Goal: Information Seeking & Learning: Check status

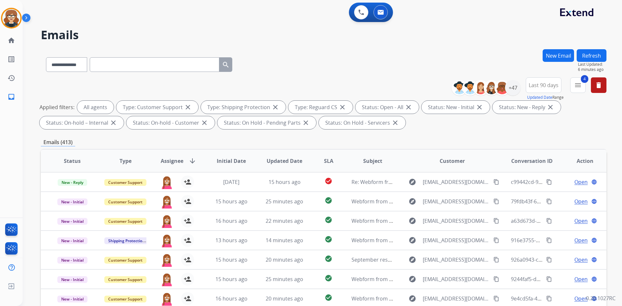
select select "**********"
select select "**"
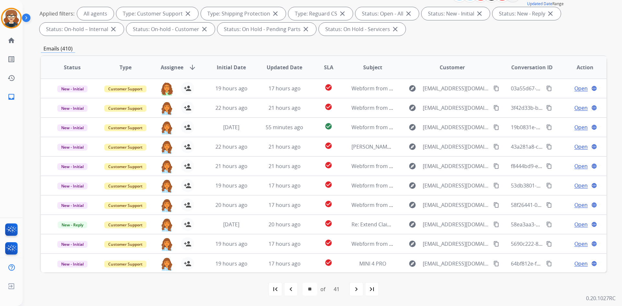
click at [188, 51] on div "Emails (410)" at bounding box center [324, 49] width 566 height 8
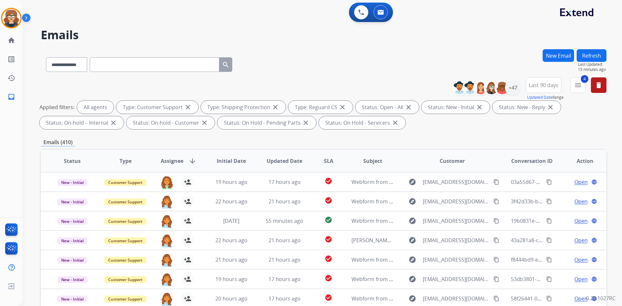
click at [126, 66] on input "text" at bounding box center [155, 64] width 130 height 15
paste input "**********"
type input "**********"
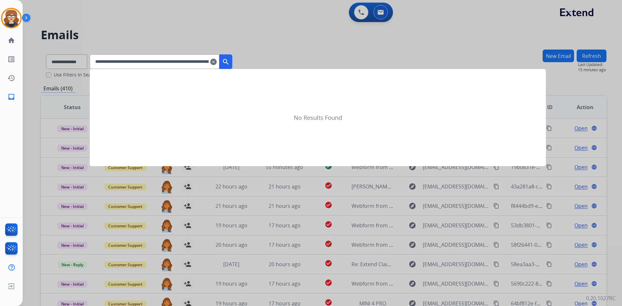
scroll to position [0, 128]
click at [230, 64] on mat-icon "search" at bounding box center [226, 62] width 8 height 8
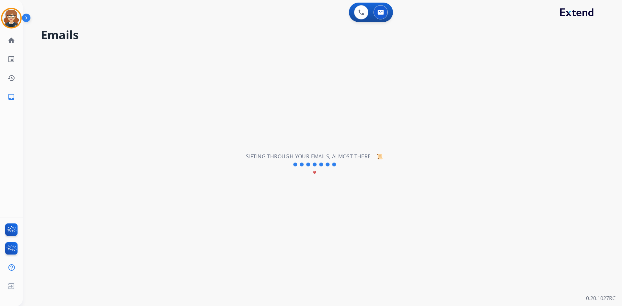
scroll to position [0, 0]
select select "*"
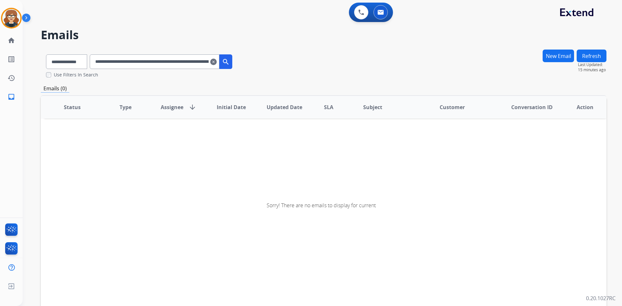
click at [217, 63] on mat-icon "clear" at bounding box center [213, 62] width 6 height 8
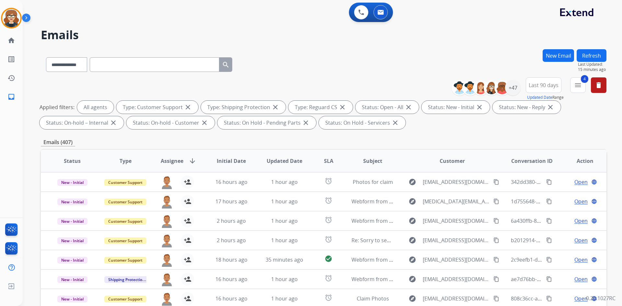
click at [151, 66] on input "text" at bounding box center [155, 64] width 130 height 15
paste input "**********"
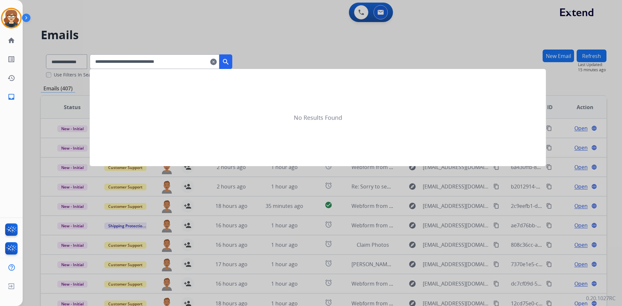
type input "**********"
click at [230, 65] on mat-icon "search" at bounding box center [226, 62] width 8 height 8
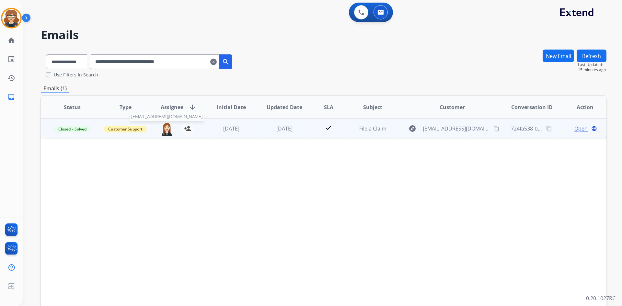
click at [166, 132] on img at bounding box center [166, 129] width 13 height 14
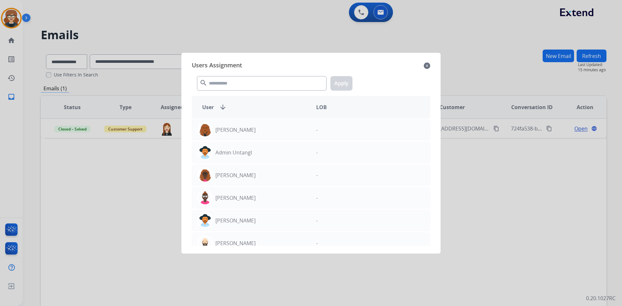
click at [426, 67] on mat-icon "close" at bounding box center [427, 66] width 6 height 8
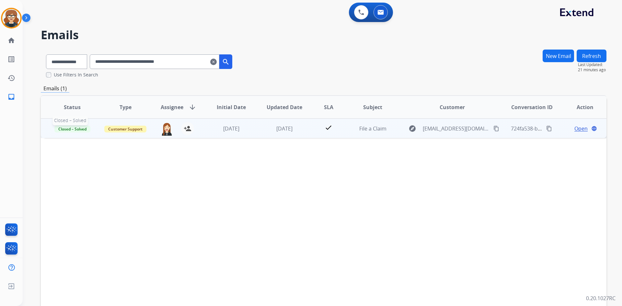
click at [72, 127] on span "Closed – Solved" at bounding box center [72, 129] width 36 height 7
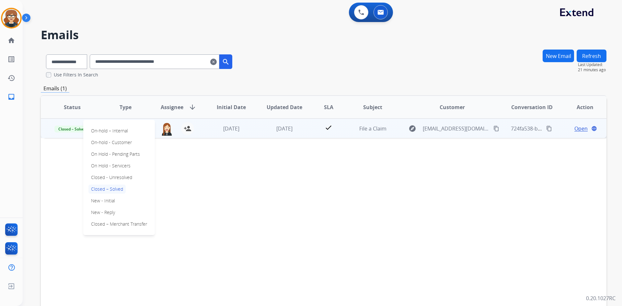
click at [308, 186] on div "Status Type Assignee arrow_downward Initial Date Updated Date SLA Subject Custo…" at bounding box center [324, 203] width 566 height 217
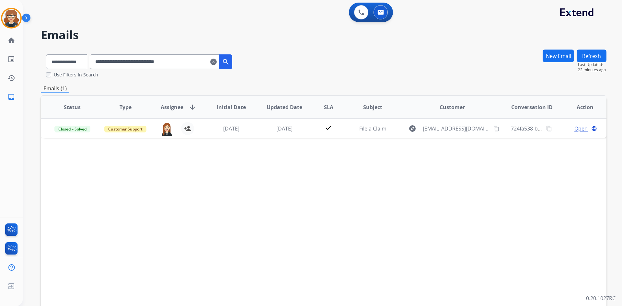
click at [217, 61] on mat-icon "clear" at bounding box center [213, 62] width 6 height 8
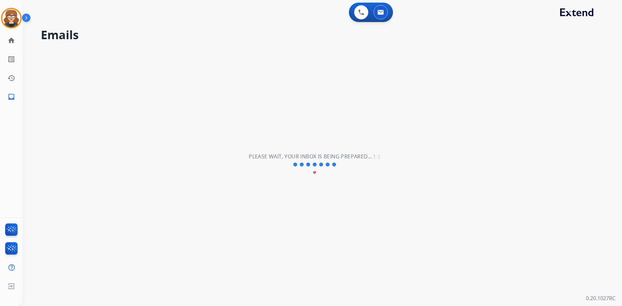
click at [152, 168] on div "**********" at bounding box center [315, 164] width 584 height 283
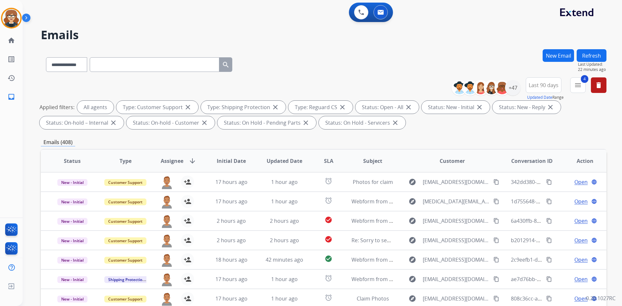
click at [140, 64] on input "text" at bounding box center [155, 64] width 130 height 15
paste input "**********"
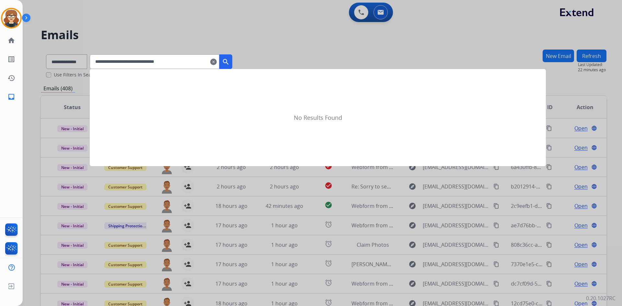
type input "**********"
click at [230, 62] on mat-icon "search" at bounding box center [226, 62] width 8 height 8
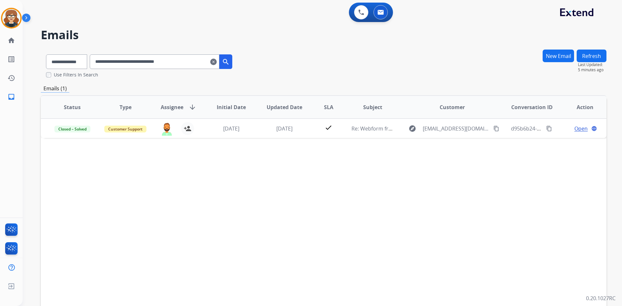
click at [289, 76] on div "**********" at bounding box center [324, 63] width 566 height 29
click at [217, 62] on mat-icon "clear" at bounding box center [213, 62] width 6 height 8
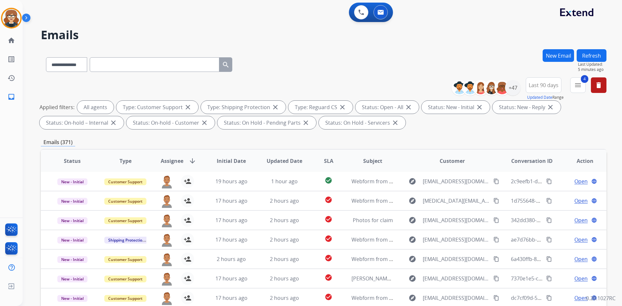
scroll to position [94, 0]
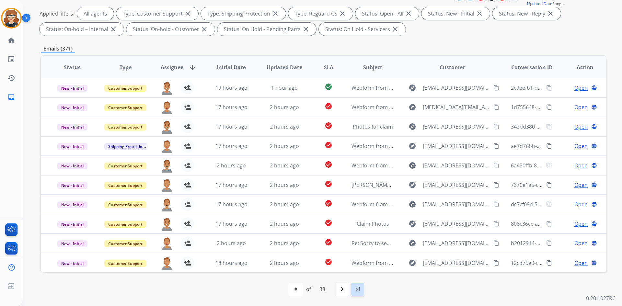
click at [355, 288] on mat-icon "last_page" at bounding box center [358, 290] width 8 height 8
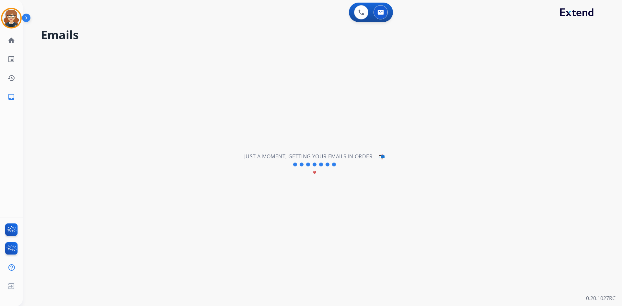
scroll to position [0, 0]
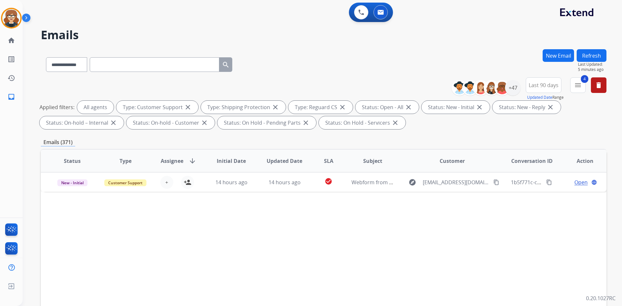
click at [367, 165] on span "Subject" at bounding box center [372, 161] width 19 height 8
click at [364, 161] on span "Subject" at bounding box center [366, 161] width 19 height 8
click at [598, 85] on mat-icon "delete" at bounding box center [599, 85] width 8 height 8
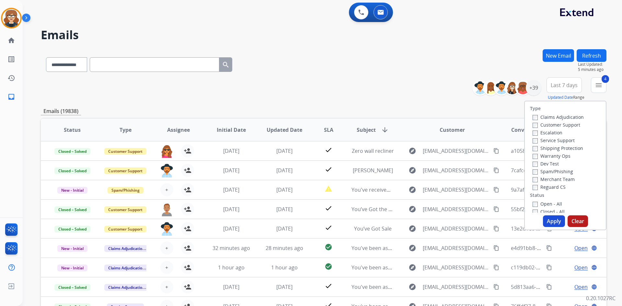
click at [551, 220] on button "Apply" at bounding box center [554, 222] width 22 height 12
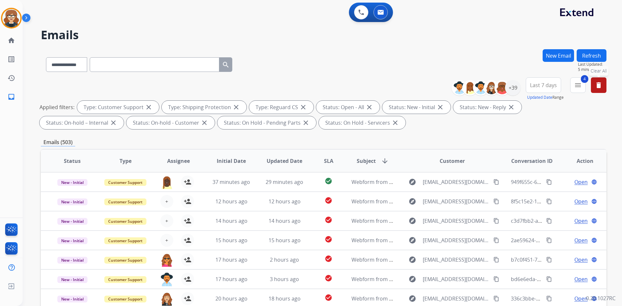
click at [529, 127] on div "Applied filters: Type: Customer Support close Type: Shipping Protection close T…" at bounding box center [323, 115] width 566 height 29
click at [532, 87] on span "Last 7 days" at bounding box center [543, 85] width 27 height 3
click at [535, 165] on div "Last 90 days" at bounding box center [542, 164] width 36 height 10
click at [453, 133] on div "**********" at bounding box center [324, 224] width 566 height 351
click at [510, 88] on div "+57" at bounding box center [513, 88] width 16 height 16
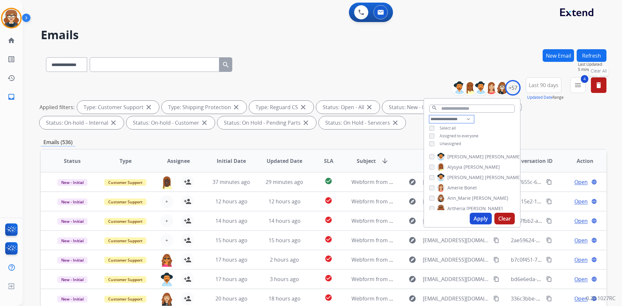
click at [447, 119] on select "**********" at bounding box center [452, 119] width 45 height 8
click at [430, 115] on select "**********" at bounding box center [452, 119] width 45 height 8
click at [480, 217] on button "Apply" at bounding box center [481, 219] width 22 height 12
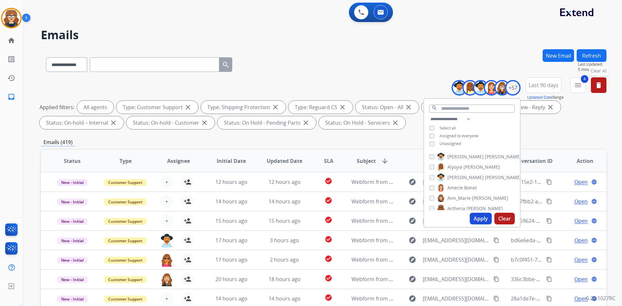
click at [543, 130] on div "**********" at bounding box center [324, 104] width 566 height 54
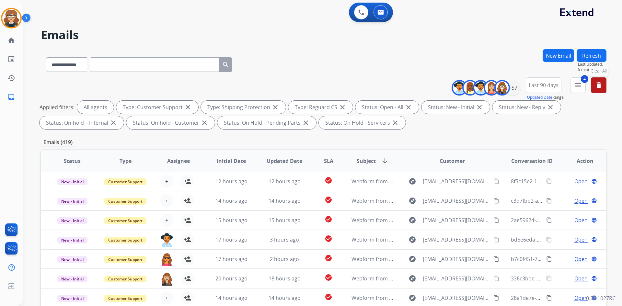
scroll to position [94, 0]
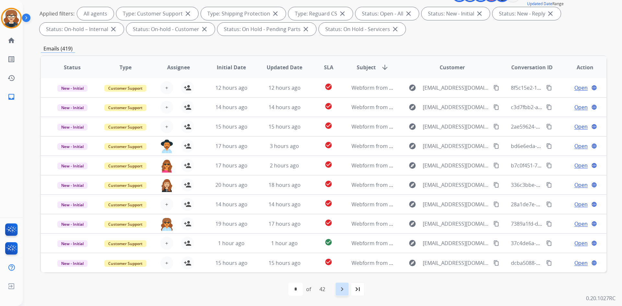
click at [345, 288] on mat-icon "navigate_next" at bounding box center [342, 290] width 8 height 8
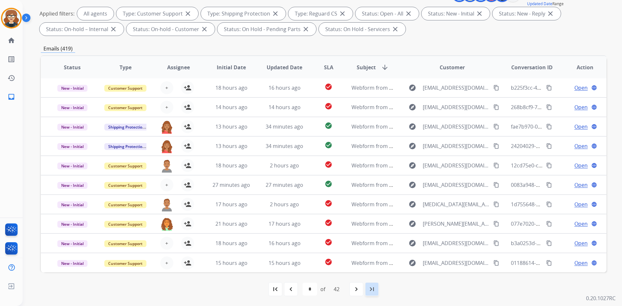
click at [371, 290] on mat-icon "last_page" at bounding box center [372, 290] width 8 height 8
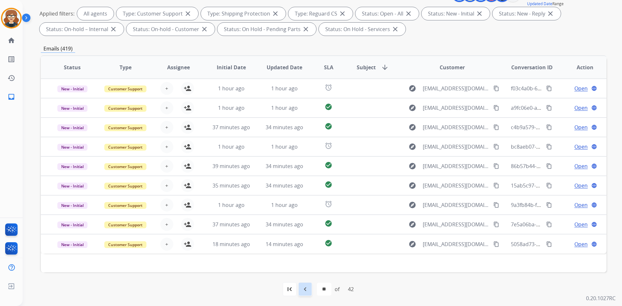
click at [306, 288] on mat-icon "navigate_before" at bounding box center [305, 290] width 8 height 8
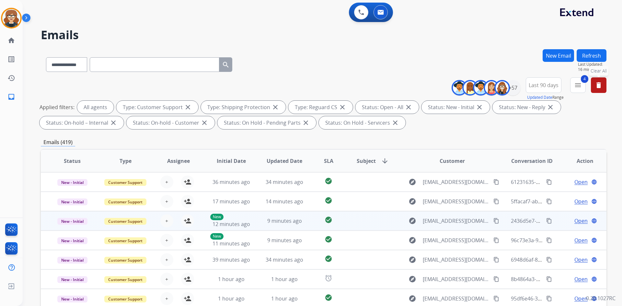
scroll to position [1, 0]
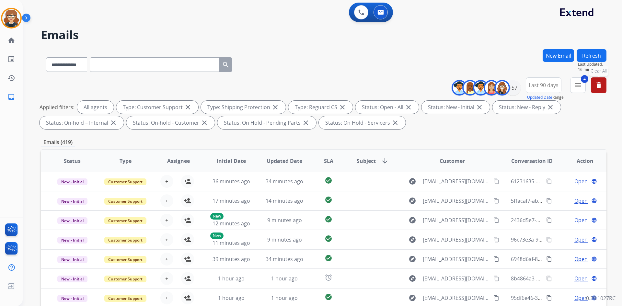
click at [455, 132] on div "**********" at bounding box center [324, 104] width 566 height 54
click at [471, 139] on div "Emails (419)" at bounding box center [324, 142] width 566 height 8
click at [182, 160] on span "Assignee" at bounding box center [178, 161] width 23 height 8
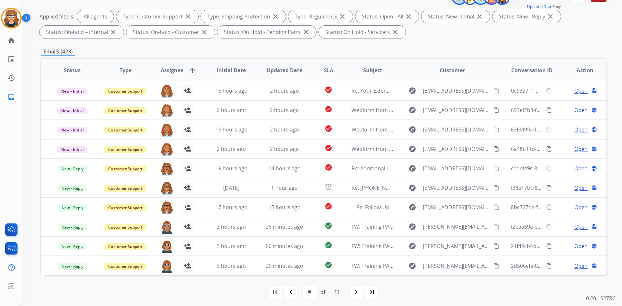
scroll to position [94, 0]
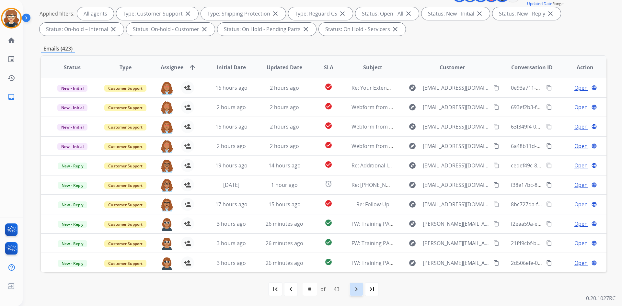
click at [356, 288] on mat-icon "navigate_next" at bounding box center [357, 290] width 8 height 8
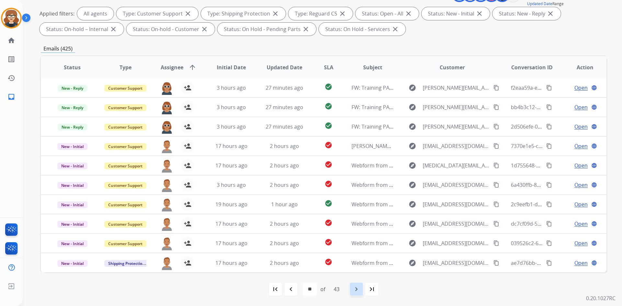
click at [356, 292] on mat-icon "navigate_next" at bounding box center [357, 290] width 8 height 8
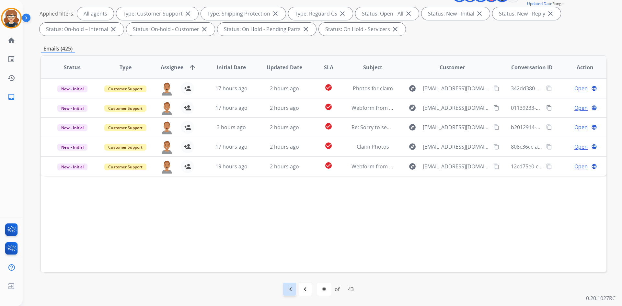
click at [288, 288] on mat-icon "first_page" at bounding box center [290, 290] width 8 height 8
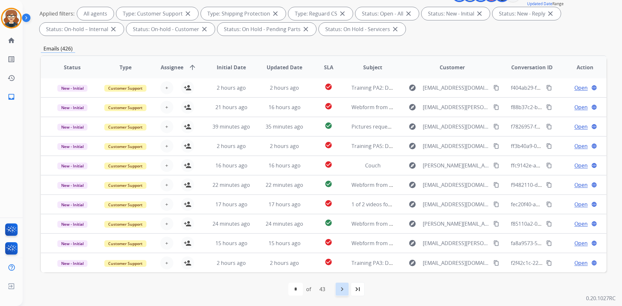
click at [339, 289] on mat-icon "navigate_next" at bounding box center [342, 290] width 8 height 8
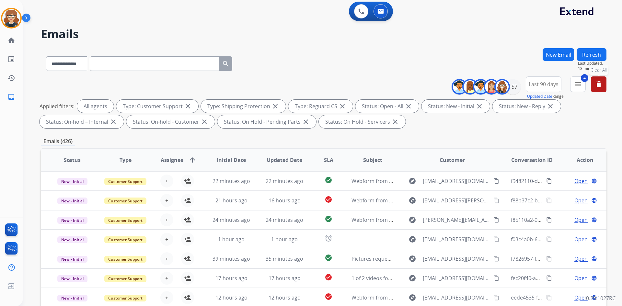
scroll to position [0, 0]
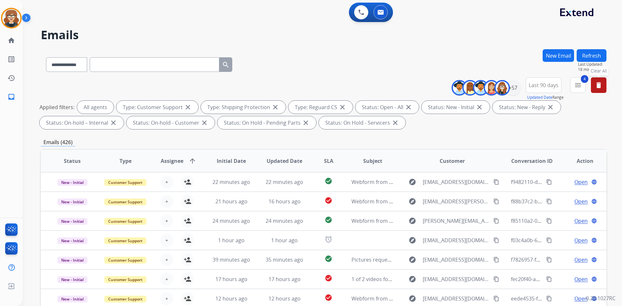
click at [518, 134] on div "**********" at bounding box center [324, 224] width 566 height 351
click at [510, 85] on div "+57" at bounding box center [513, 88] width 16 height 16
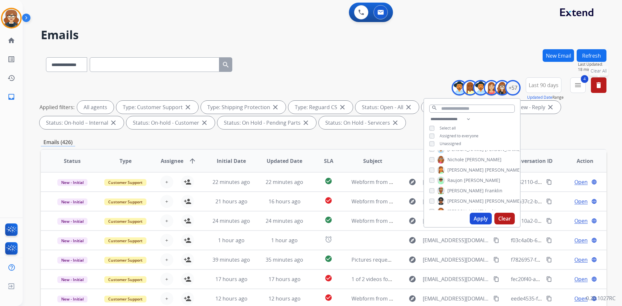
scroll to position [536, 0]
click at [537, 132] on div "**********" at bounding box center [324, 104] width 566 height 54
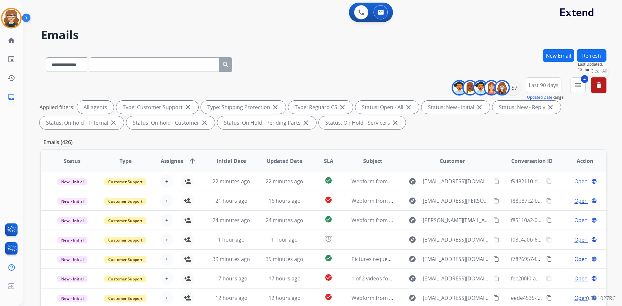
scroll to position [94, 0]
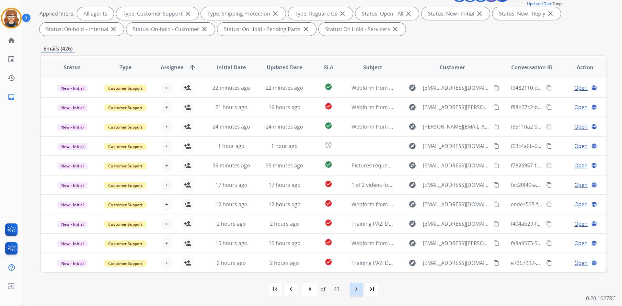
click at [359, 290] on mat-icon "navigate_next" at bounding box center [357, 290] width 8 height 8
click at [353, 293] on div "navigate_next" at bounding box center [356, 289] width 14 height 14
click at [353, 291] on div "navigate_next" at bounding box center [356, 289] width 14 height 14
click at [373, 292] on mat-icon "last_page" at bounding box center [372, 290] width 8 height 8
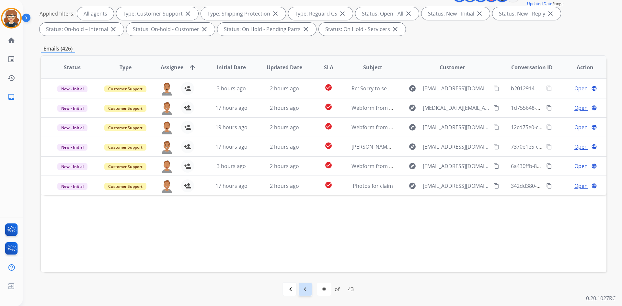
click at [303, 290] on mat-icon "navigate_before" at bounding box center [305, 290] width 8 height 8
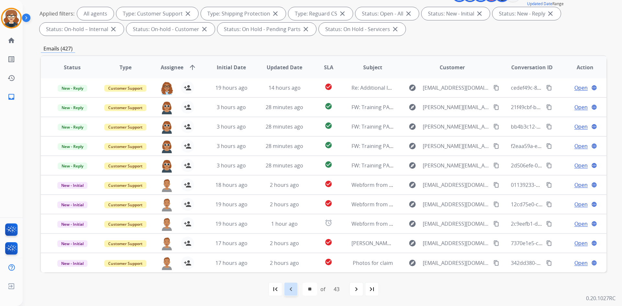
click at [294, 291] on div "navigate_before" at bounding box center [291, 289] width 14 height 14
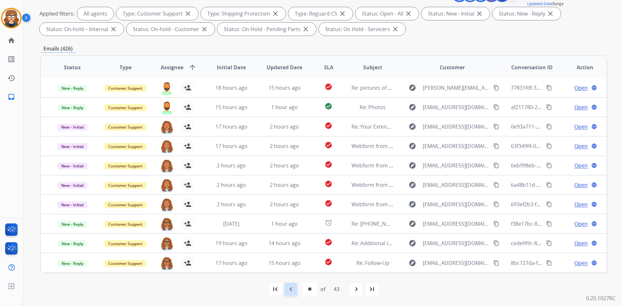
click at [291, 288] on mat-icon "navigate_before" at bounding box center [291, 290] width 8 height 8
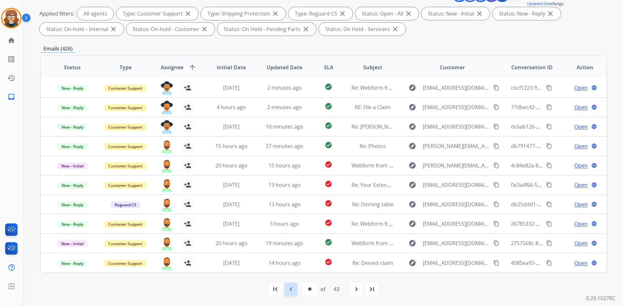
click at [293, 289] on mat-icon "navigate_before" at bounding box center [291, 290] width 8 height 8
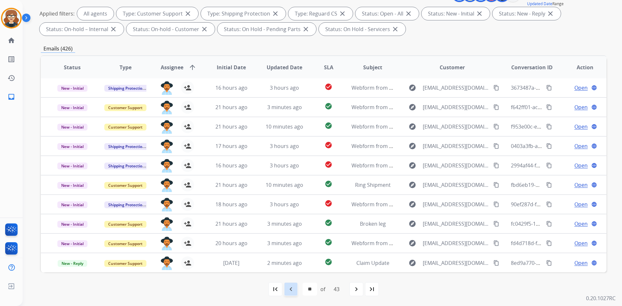
click at [292, 291] on mat-icon "navigate_before" at bounding box center [291, 290] width 8 height 8
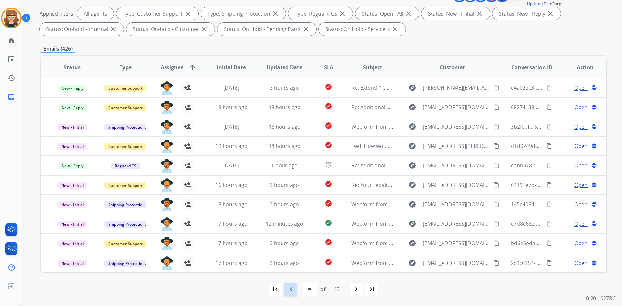
click at [290, 290] on mat-icon "navigate_before" at bounding box center [291, 290] width 8 height 8
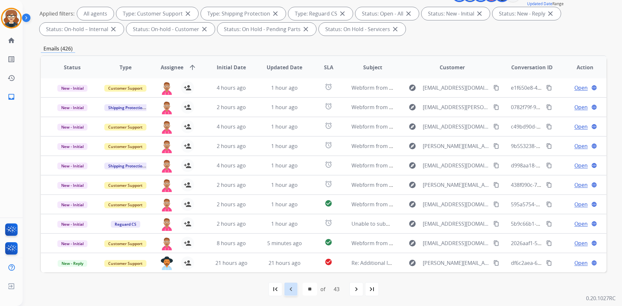
click at [290, 290] on mat-icon "navigate_before" at bounding box center [291, 290] width 8 height 8
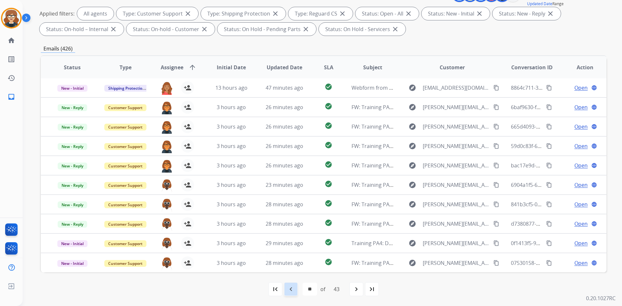
click at [289, 288] on mat-icon "navigate_before" at bounding box center [291, 290] width 8 height 8
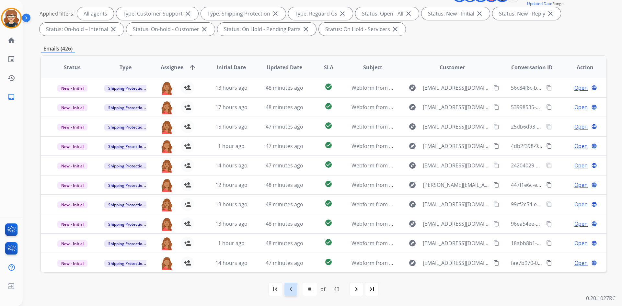
click at [291, 293] on div "navigate_before" at bounding box center [291, 289] width 14 height 14
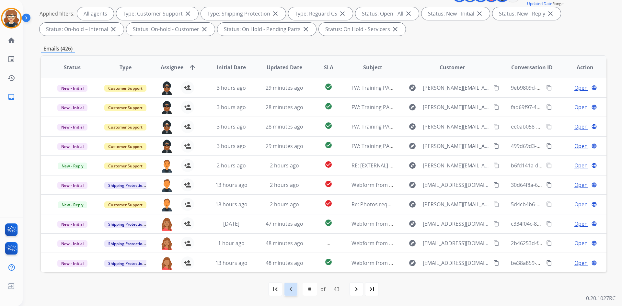
click at [289, 288] on mat-icon "navigate_before" at bounding box center [291, 290] width 8 height 8
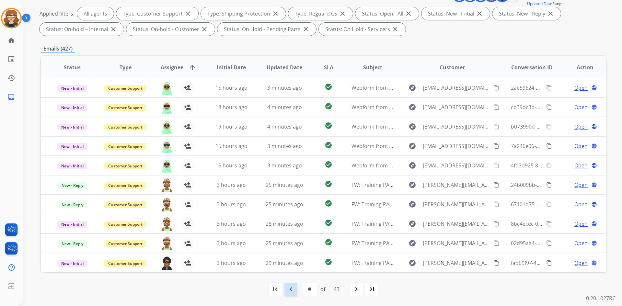
click at [288, 291] on mat-icon "navigate_before" at bounding box center [291, 290] width 8 height 8
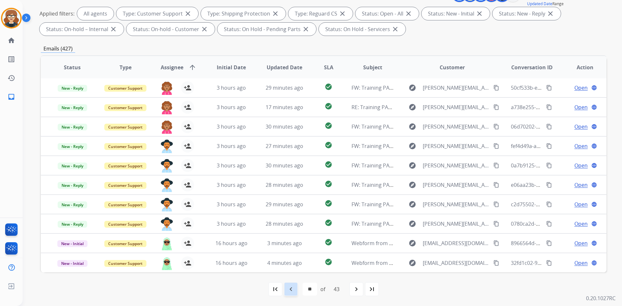
click at [295, 291] on div "navigate_before" at bounding box center [291, 289] width 14 height 14
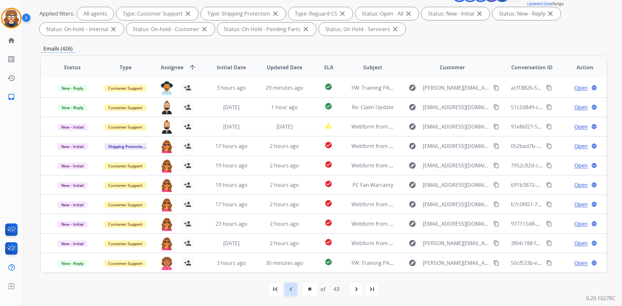
click at [291, 291] on mat-icon "navigate_before" at bounding box center [291, 290] width 8 height 8
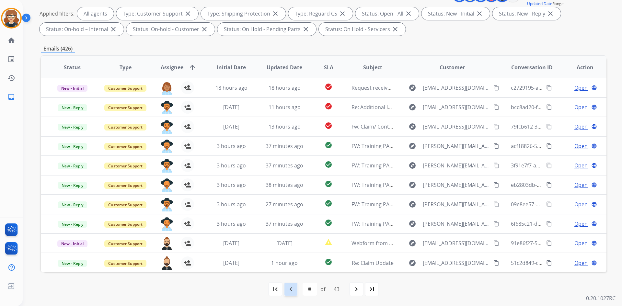
click at [287, 291] on mat-icon "navigate_before" at bounding box center [291, 290] width 8 height 8
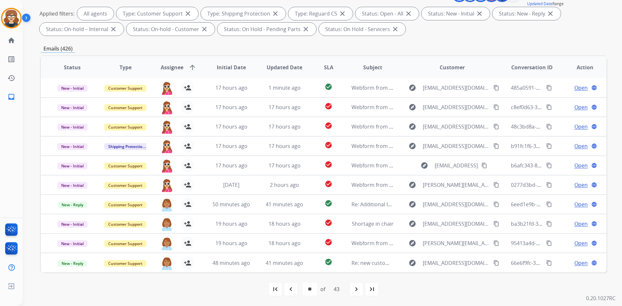
click at [291, 291] on mat-icon "navigate_before" at bounding box center [291, 290] width 8 height 8
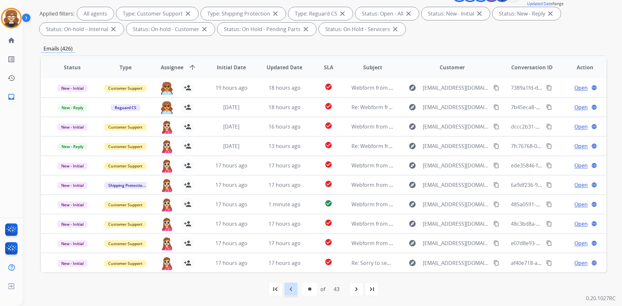
click at [290, 290] on mat-icon "navigate_before" at bounding box center [291, 290] width 8 height 8
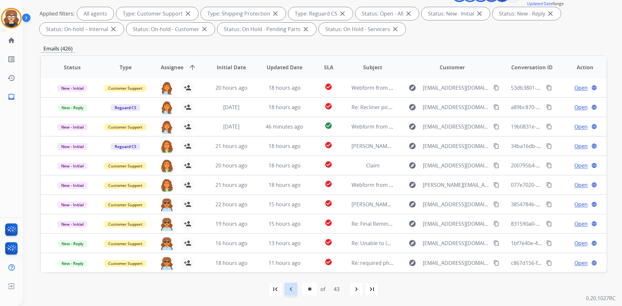
click at [287, 292] on mat-icon "navigate_before" at bounding box center [291, 290] width 8 height 8
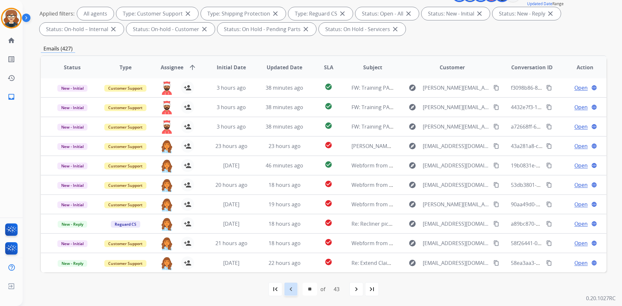
click at [287, 290] on mat-icon "navigate_before" at bounding box center [291, 290] width 8 height 8
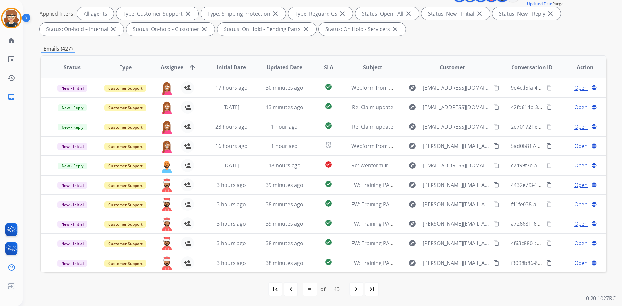
click at [290, 291] on mat-icon "navigate_before" at bounding box center [291, 290] width 8 height 8
click at [288, 288] on mat-icon "navigate_before" at bounding box center [291, 290] width 8 height 8
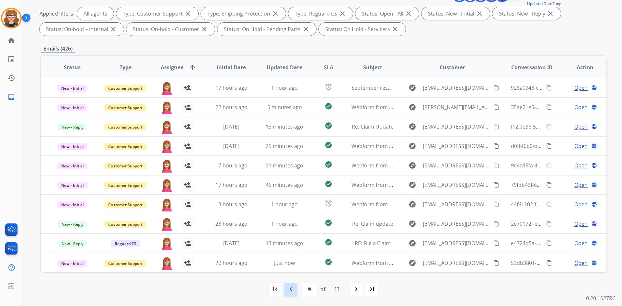
click at [293, 289] on mat-icon "navigate_before" at bounding box center [291, 290] width 8 height 8
select select "**"
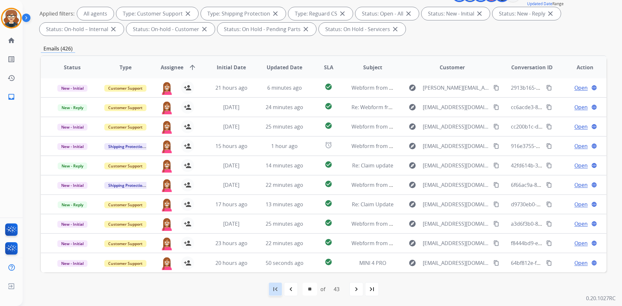
click at [275, 292] on mat-icon "first_page" at bounding box center [276, 290] width 8 height 8
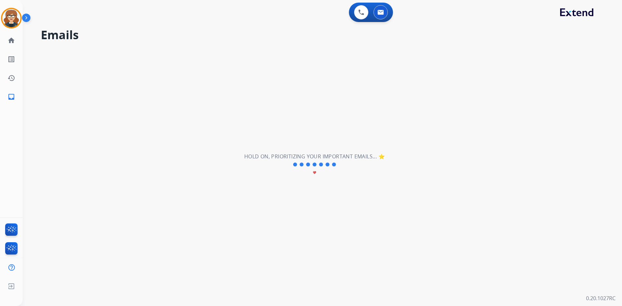
scroll to position [0, 0]
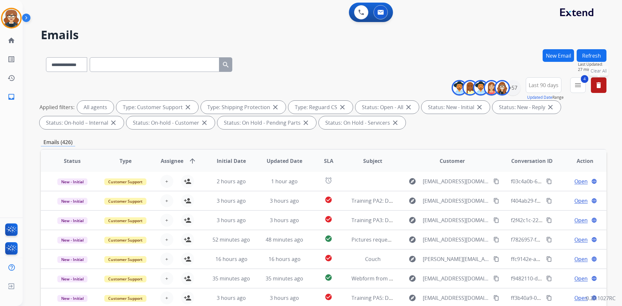
click at [172, 162] on span "Assignee" at bounding box center [172, 161] width 23 height 8
